Goal: Task Accomplishment & Management: Manage account settings

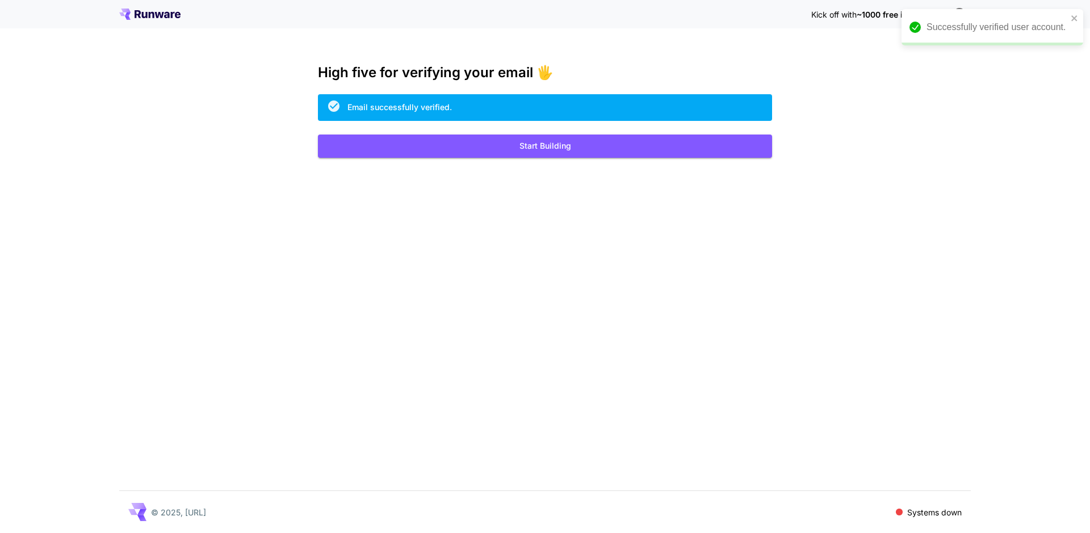
click at [839, 87] on div "Kick off with ~1000 free images! 🎈 High five for verifying your email 🖐️ Email …" at bounding box center [545, 266] width 1090 height 533
click at [1076, 16] on icon "close" at bounding box center [1074, 18] width 6 height 6
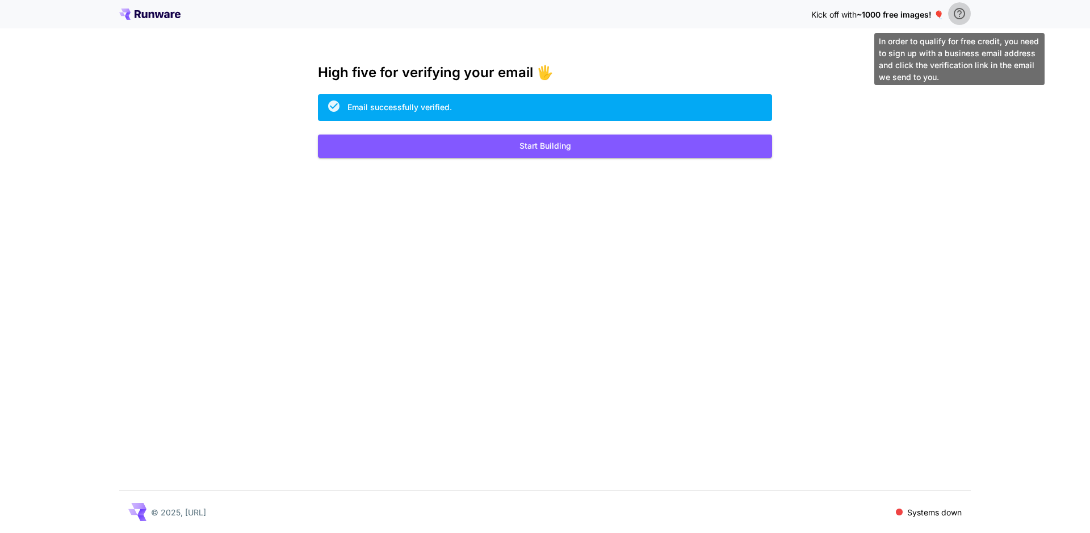
click at [958, 15] on icon "\a In order to qualify for free credit, you need to sign up with a business ema…" at bounding box center [960, 14] width 14 height 14
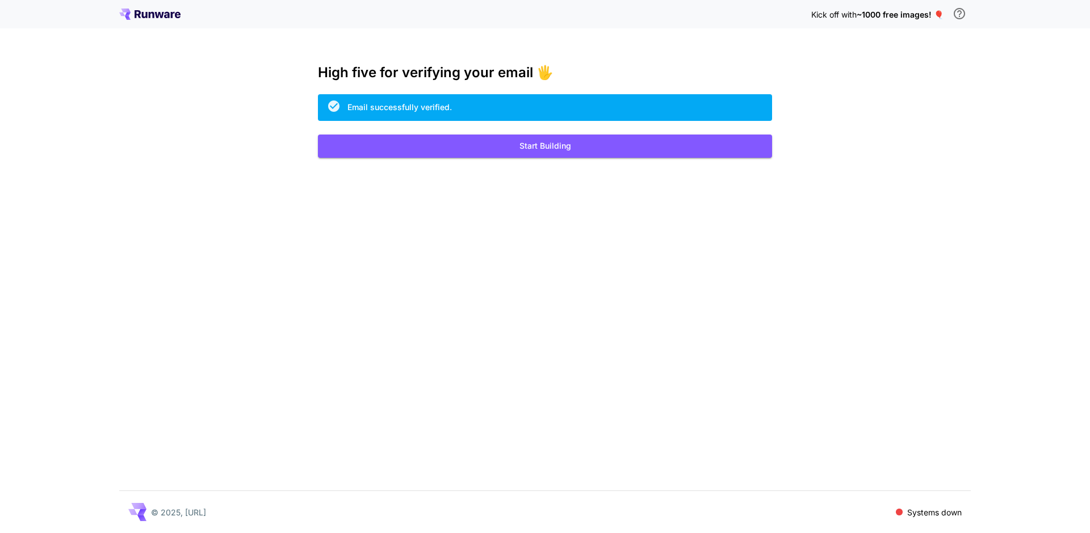
click at [481, 103] on div "Email successfully verified." at bounding box center [545, 107] width 454 height 27
click at [450, 105] on div "Email successfully verified." at bounding box center [399, 107] width 104 height 12
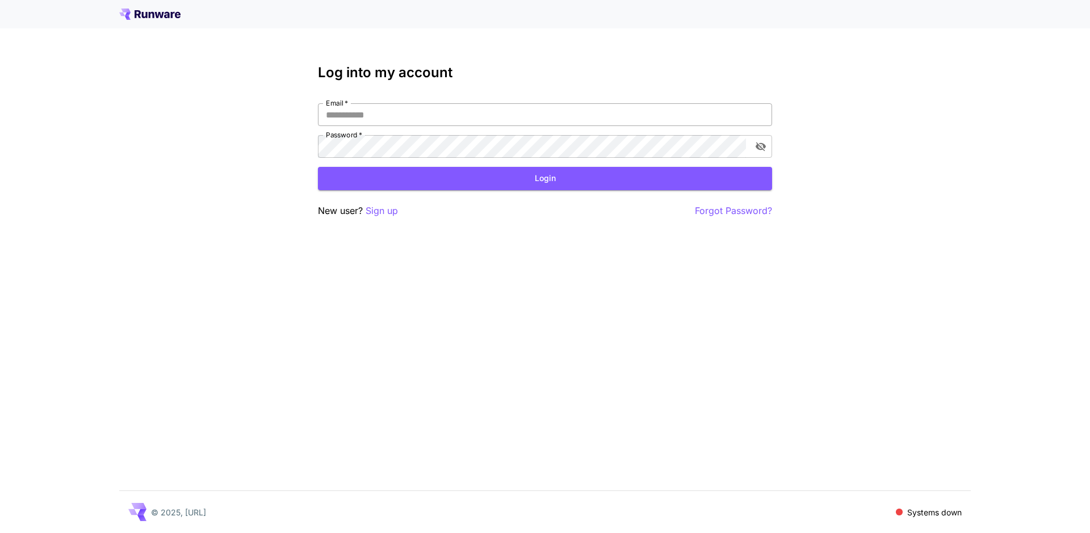
click at [382, 111] on input "Email   *" at bounding box center [545, 114] width 454 height 23
type input "**********"
click at [762, 146] on icon "toggle password visibility" at bounding box center [760, 146] width 11 height 11
click at [741, 210] on p "Forgot Password?" at bounding box center [733, 211] width 77 height 14
